Goal: Share content

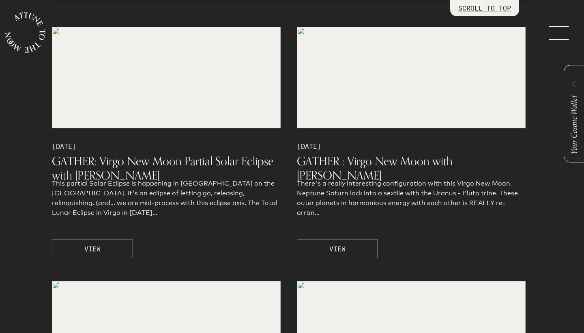
scroll to position [785, 0]
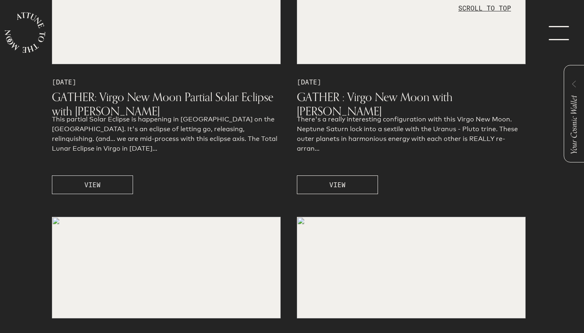
click at [100, 181] on span "VIEW" at bounding box center [92, 185] width 16 height 10
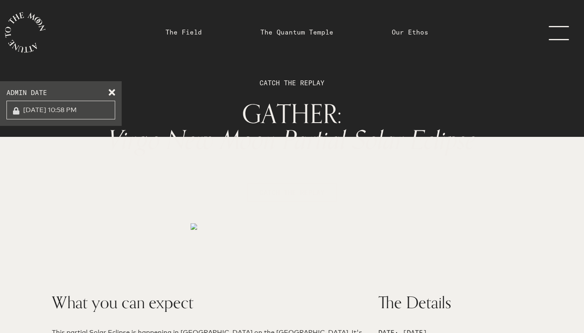
scroll to position [4, 0]
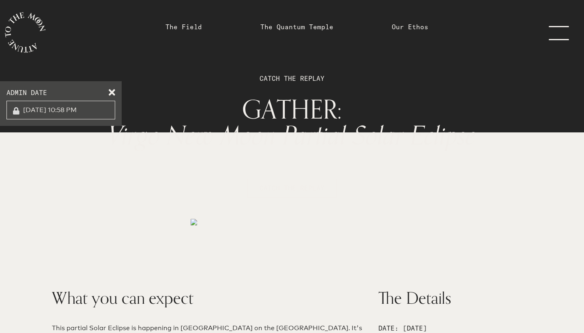
click at [112, 94] on label "ADMIN DATE" at bounding box center [60, 93] width 109 height 10
click at [115, 92] on span at bounding box center [112, 91] width 6 height 6
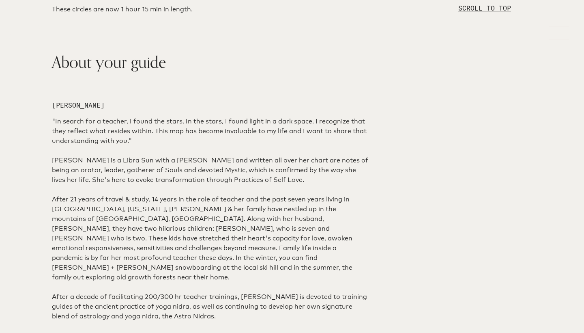
scroll to position [862, 0]
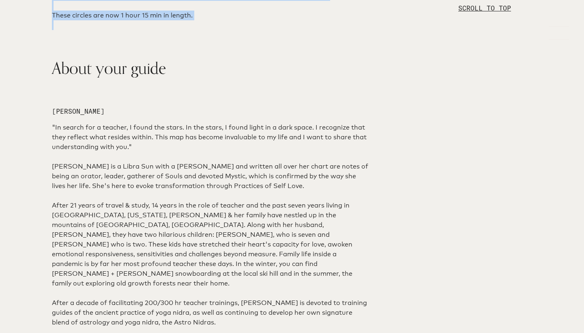
drag, startPoint x: 51, startPoint y: 43, endPoint x: 193, endPoint y: 218, distance: 224.9
click at [193, 218] on div "What you can expect This partial Solar Eclipse is happening in Virgo on the Sou…" at bounding box center [210, 12] width 326 height 1178
copy div "Please set yourself up in a space free of distractions. Turn off your notificat…"
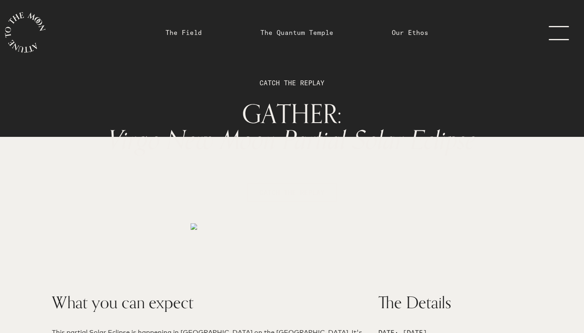
click at [300, 32] on link "The Quantum Temple" at bounding box center [296, 33] width 73 height 10
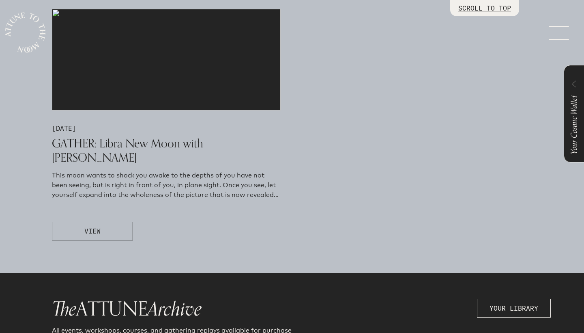
scroll to position [492, 0]
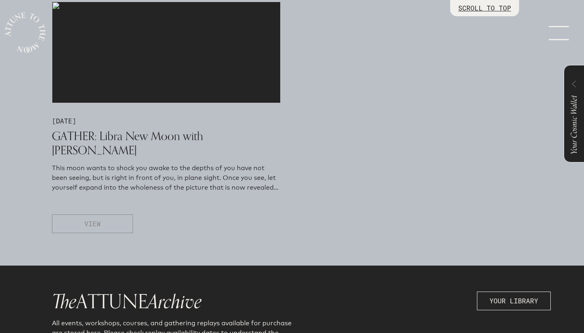
click at [98, 220] on span "VIEW" at bounding box center [92, 224] width 16 height 10
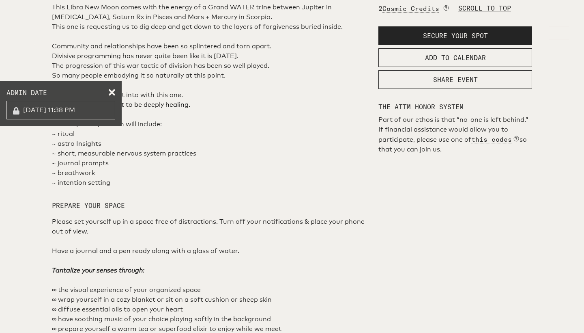
scroll to position [453, 0]
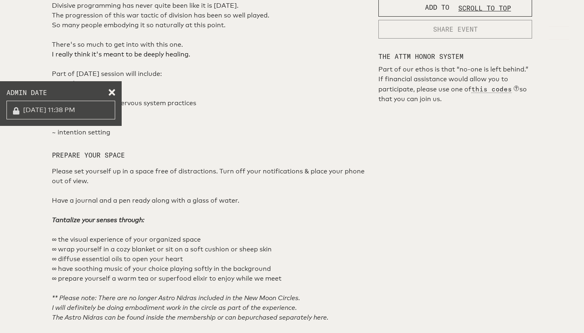
click at [446, 34] on span "SHARE EVENT" at bounding box center [455, 29] width 45 height 10
